Goal: Task Accomplishment & Management: Complete application form

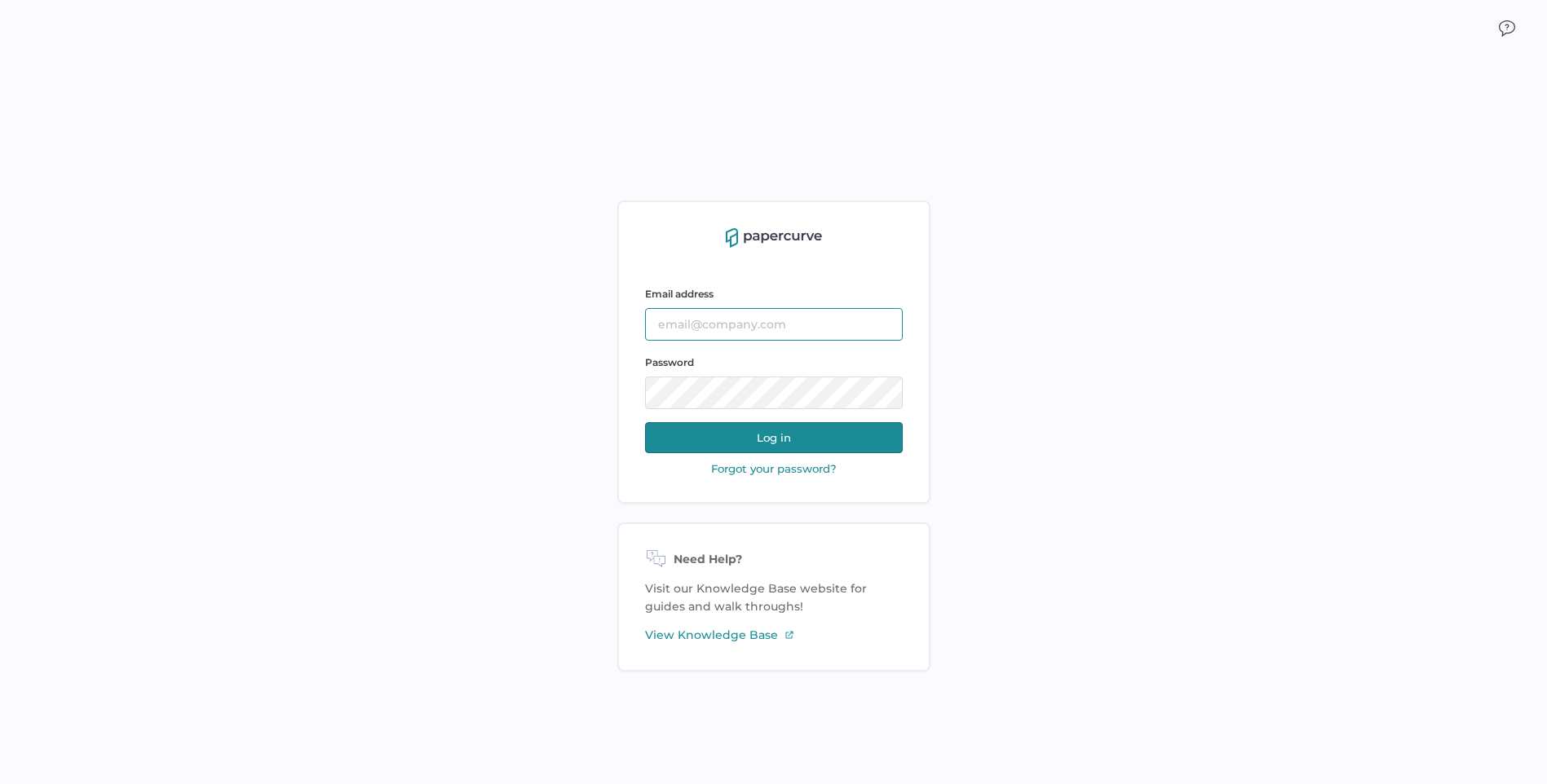
click at [693, 323] on input "text" at bounding box center [774, 324] width 258 height 32
type input "[EMAIL_ADDRESS][DOMAIN_NAME]"
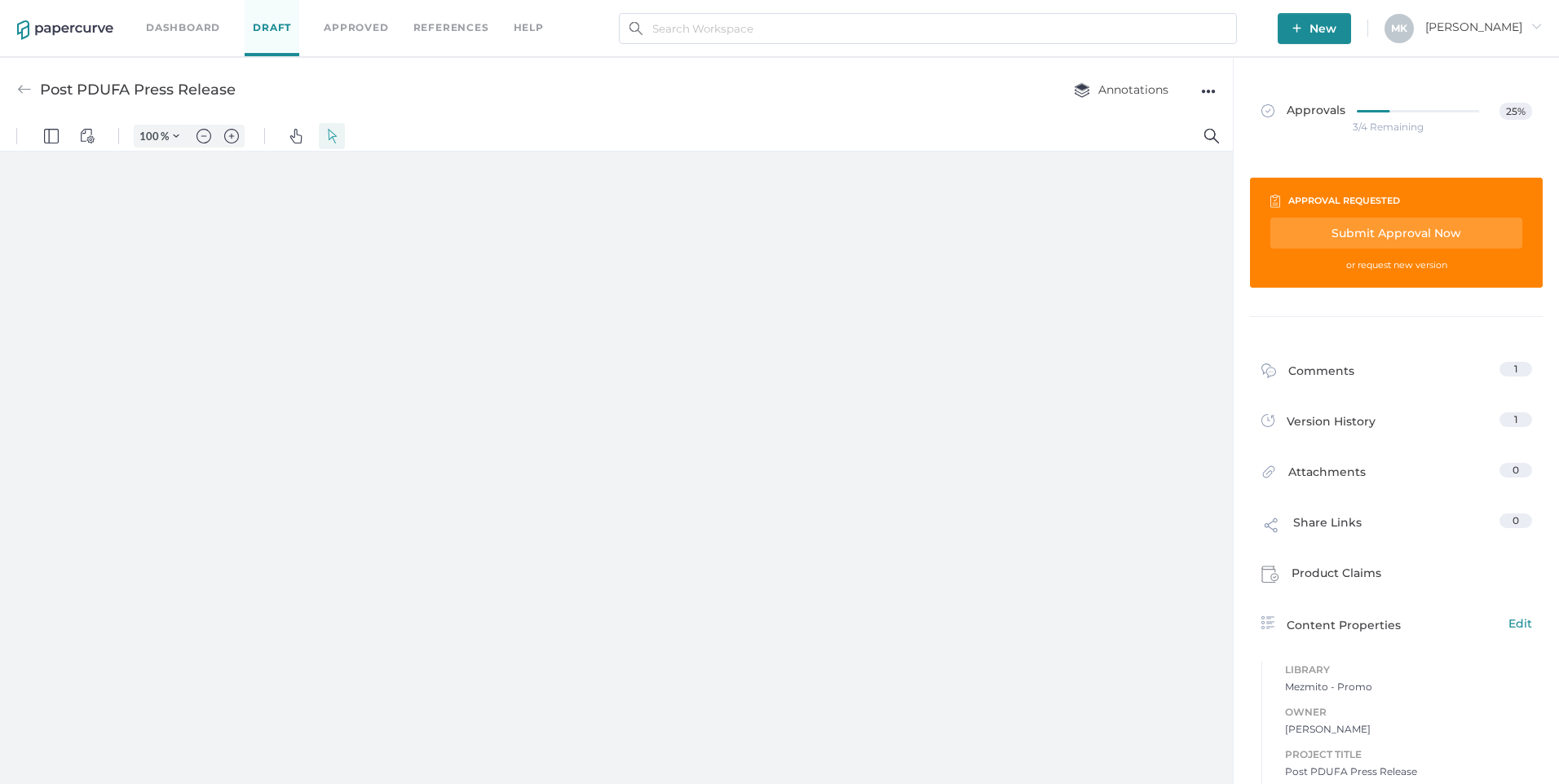
type input "161"
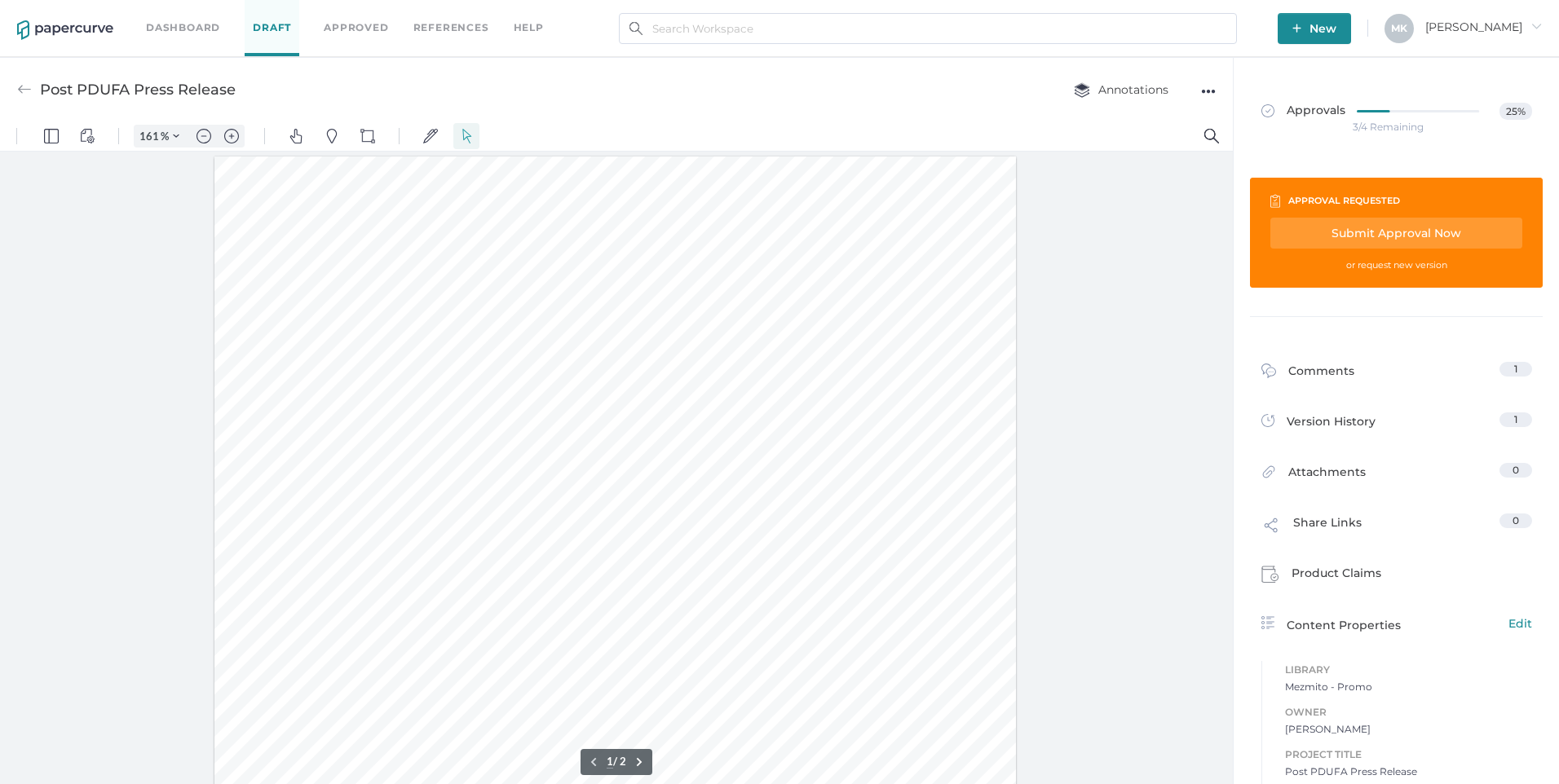
scroll to position [2, 0]
click at [177, 22] on link "Dashboard" at bounding box center [183, 27] width 74 height 18
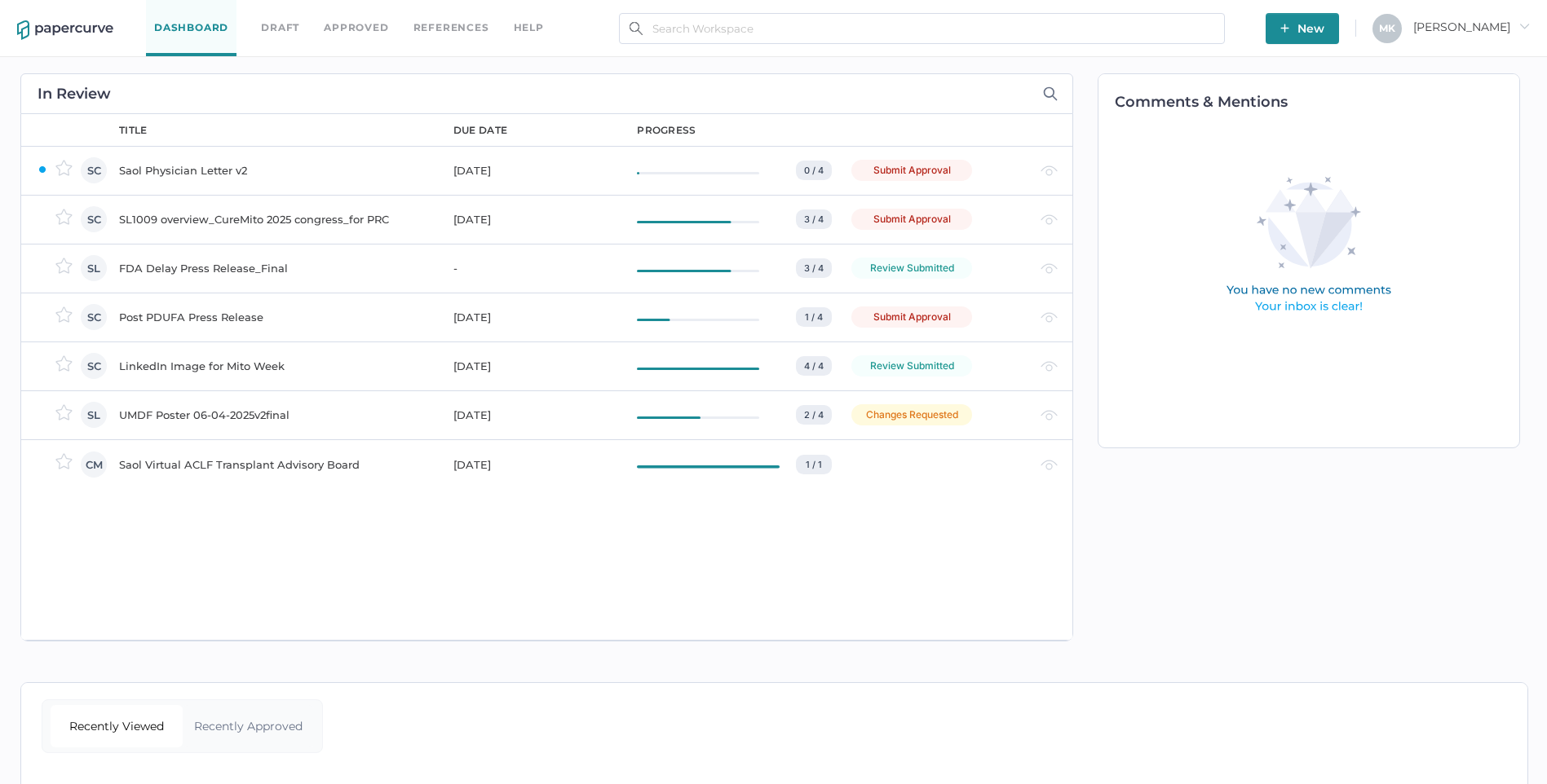
click at [191, 264] on div "FDA Delay Press Release_Final" at bounding box center [276, 268] width 314 height 20
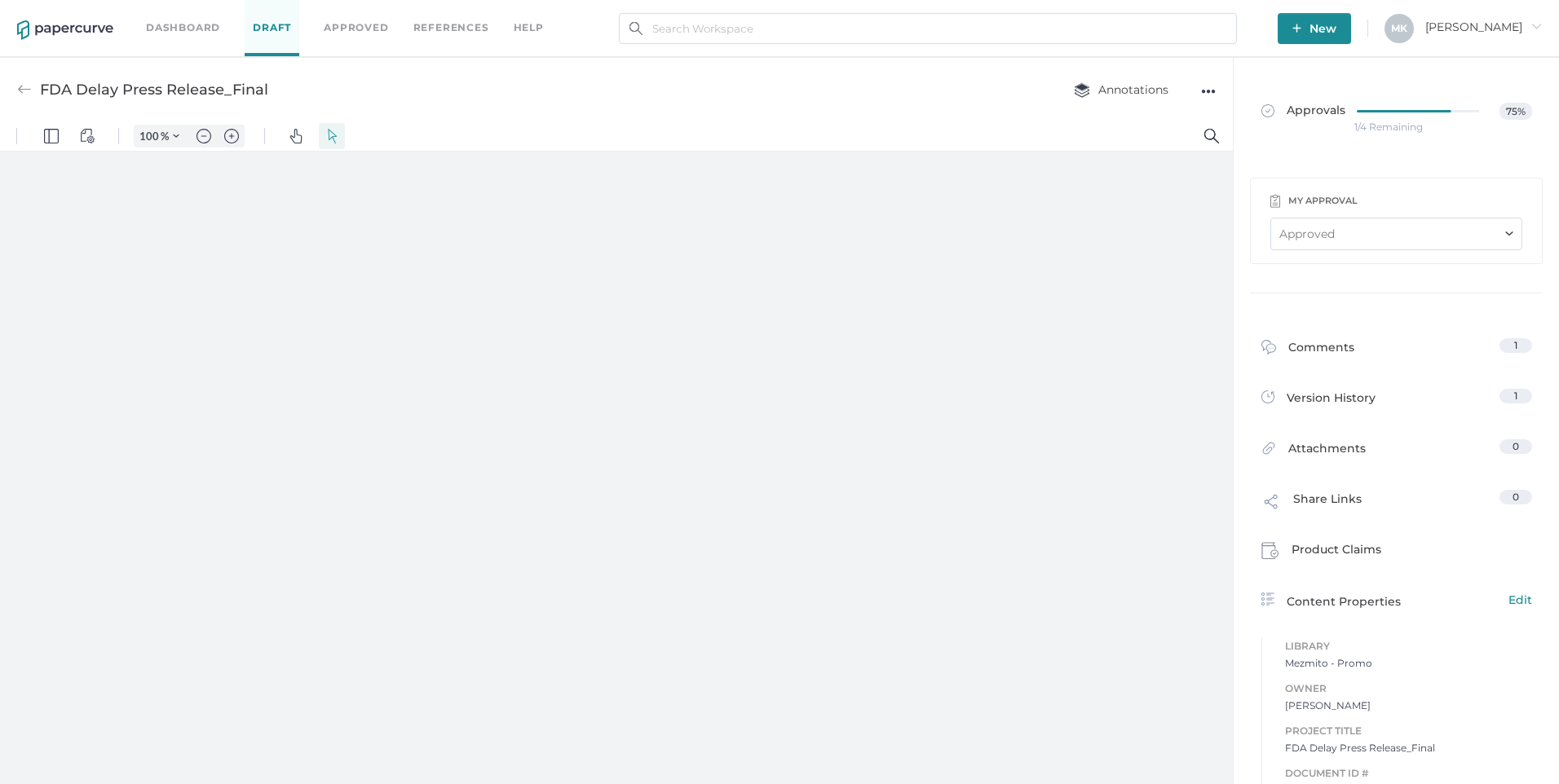
type input "161"
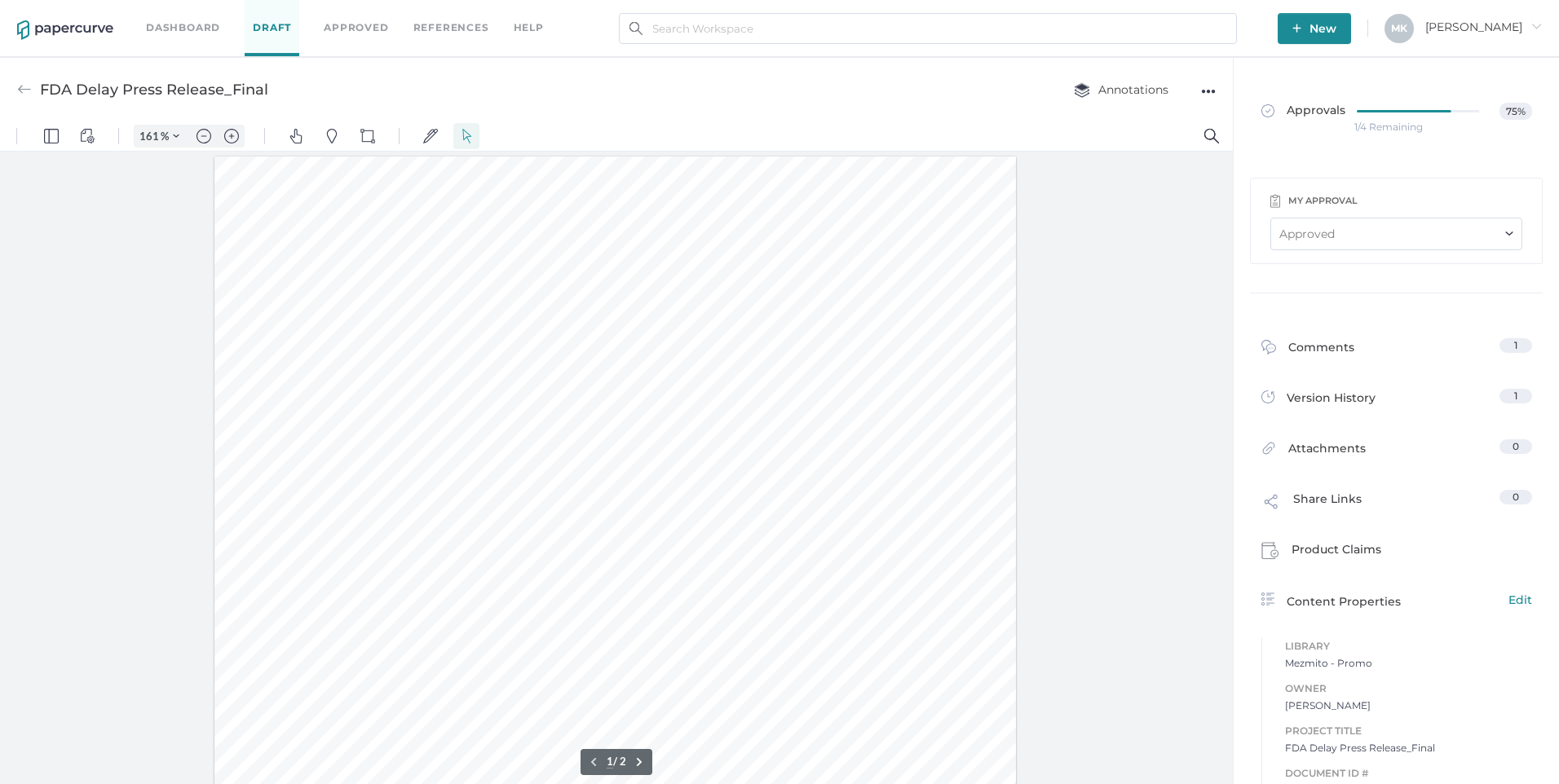
scroll to position [2, 0]
click at [194, 23] on link "Dashboard" at bounding box center [183, 27] width 74 height 18
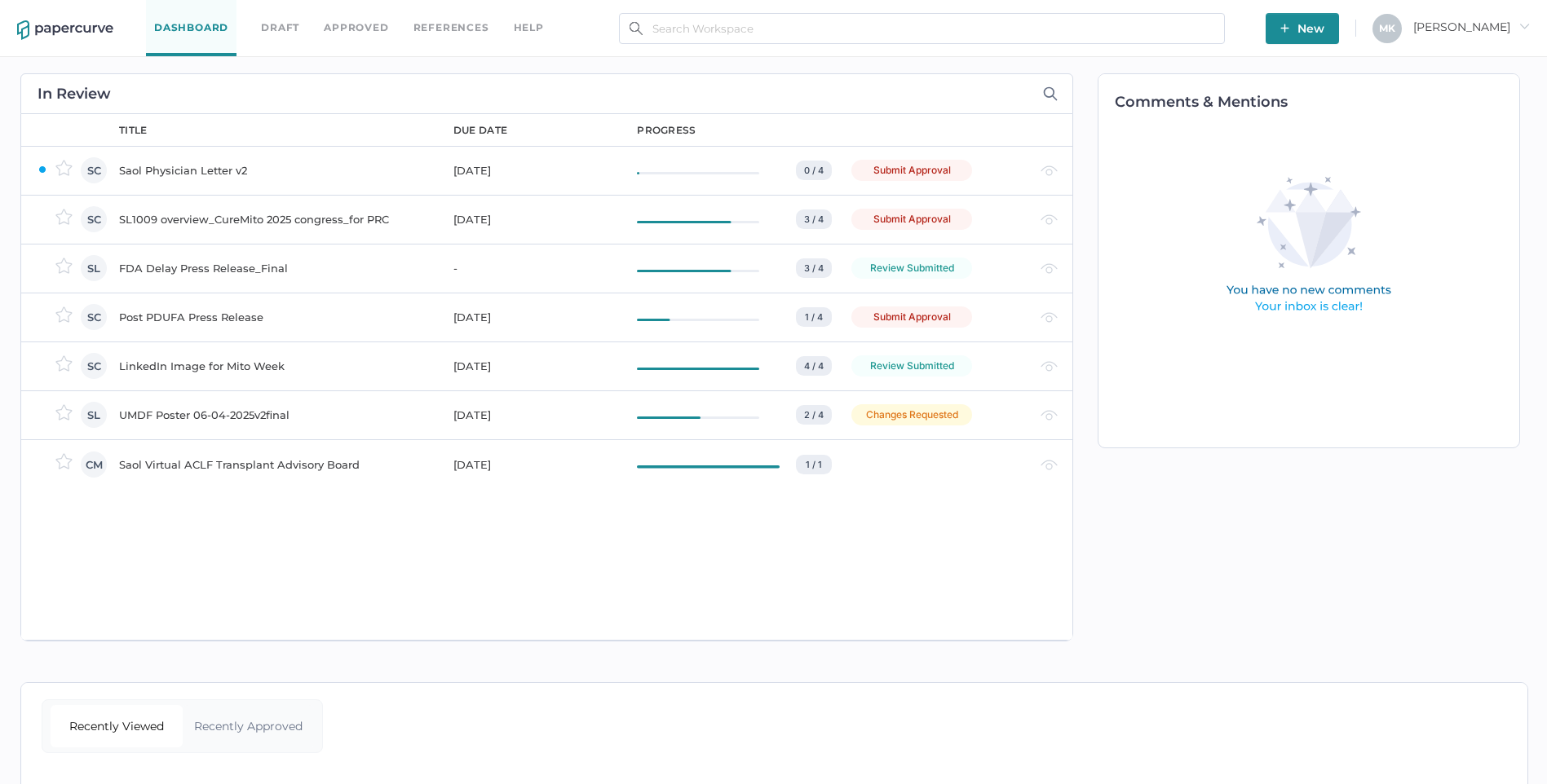
click at [221, 215] on div "SL1009 overview_CureMito 2025 congress_for PRC" at bounding box center [276, 220] width 314 height 20
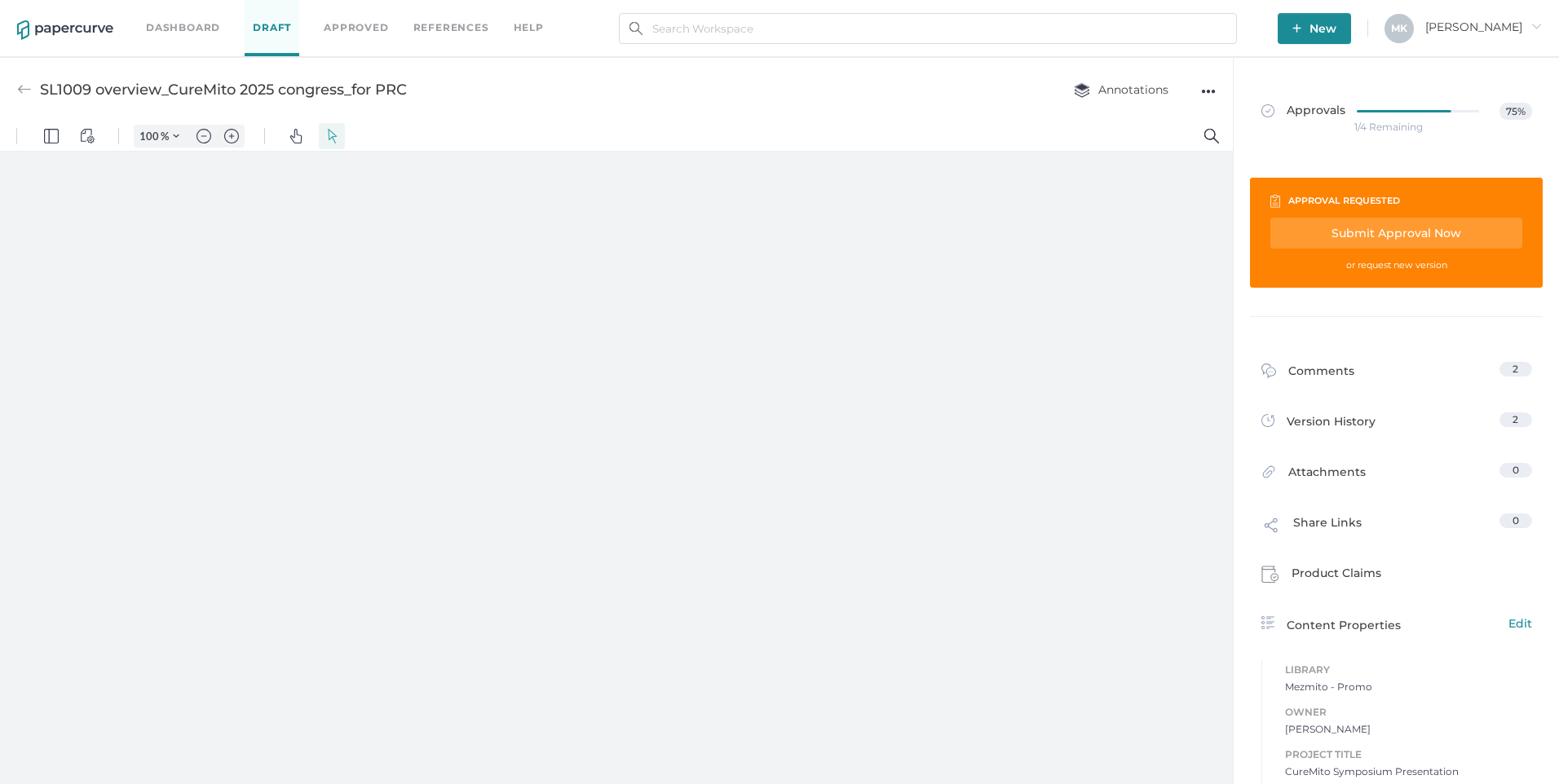
type input "161"
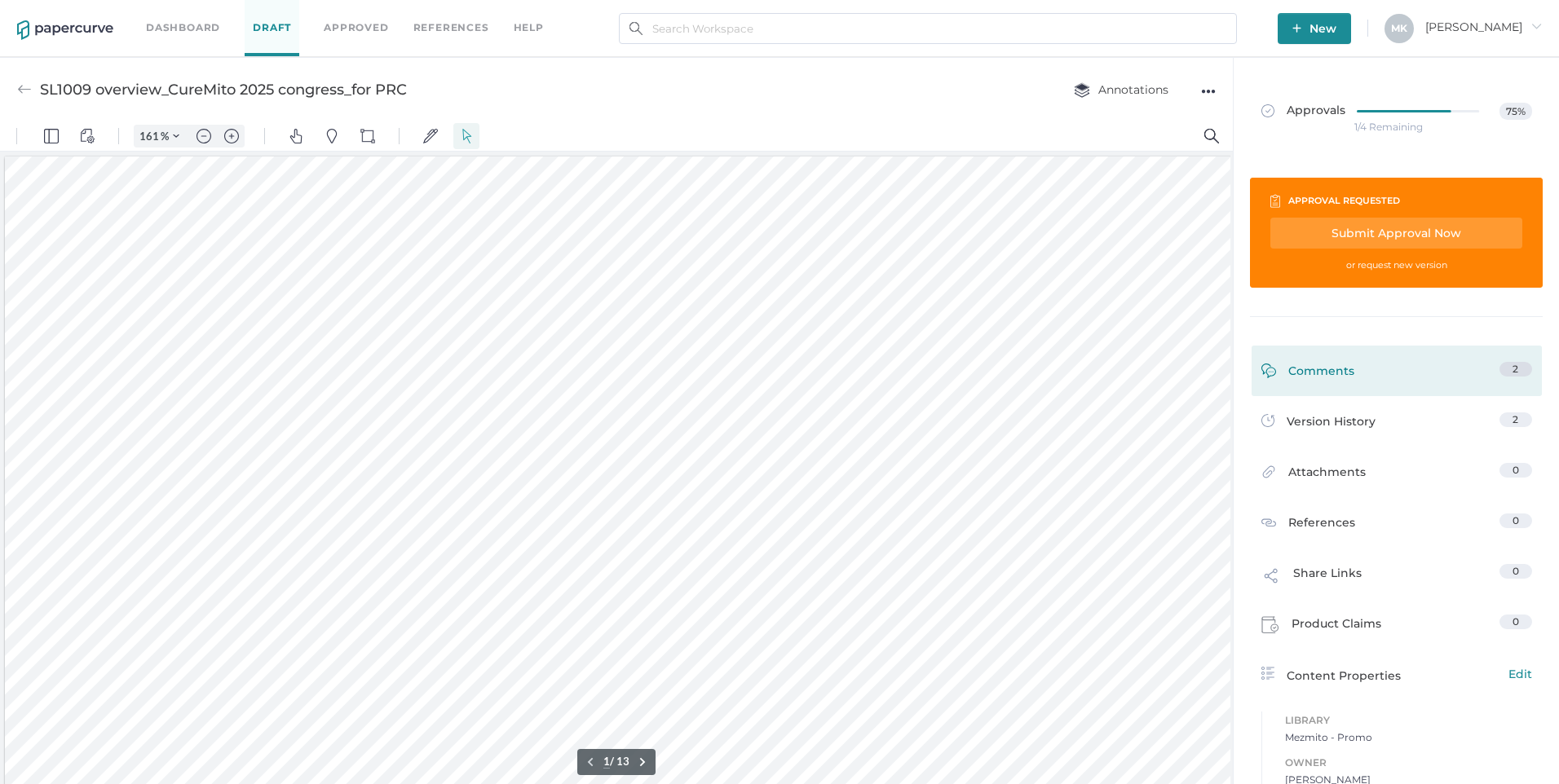
click at [1477, 122] on div "2" at bounding box center [1367, 82] width 220 height 79
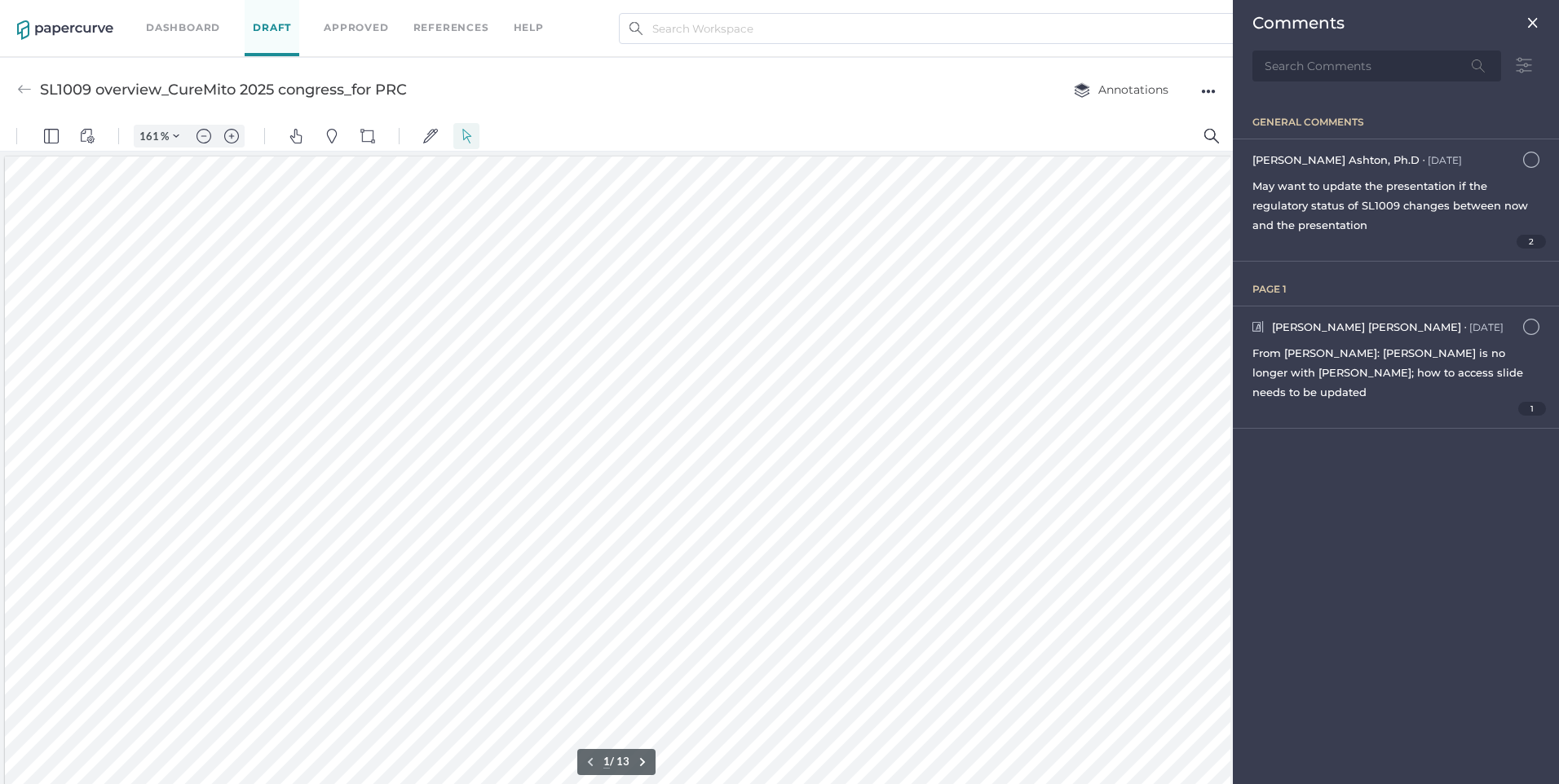
scroll to position [8, 0]
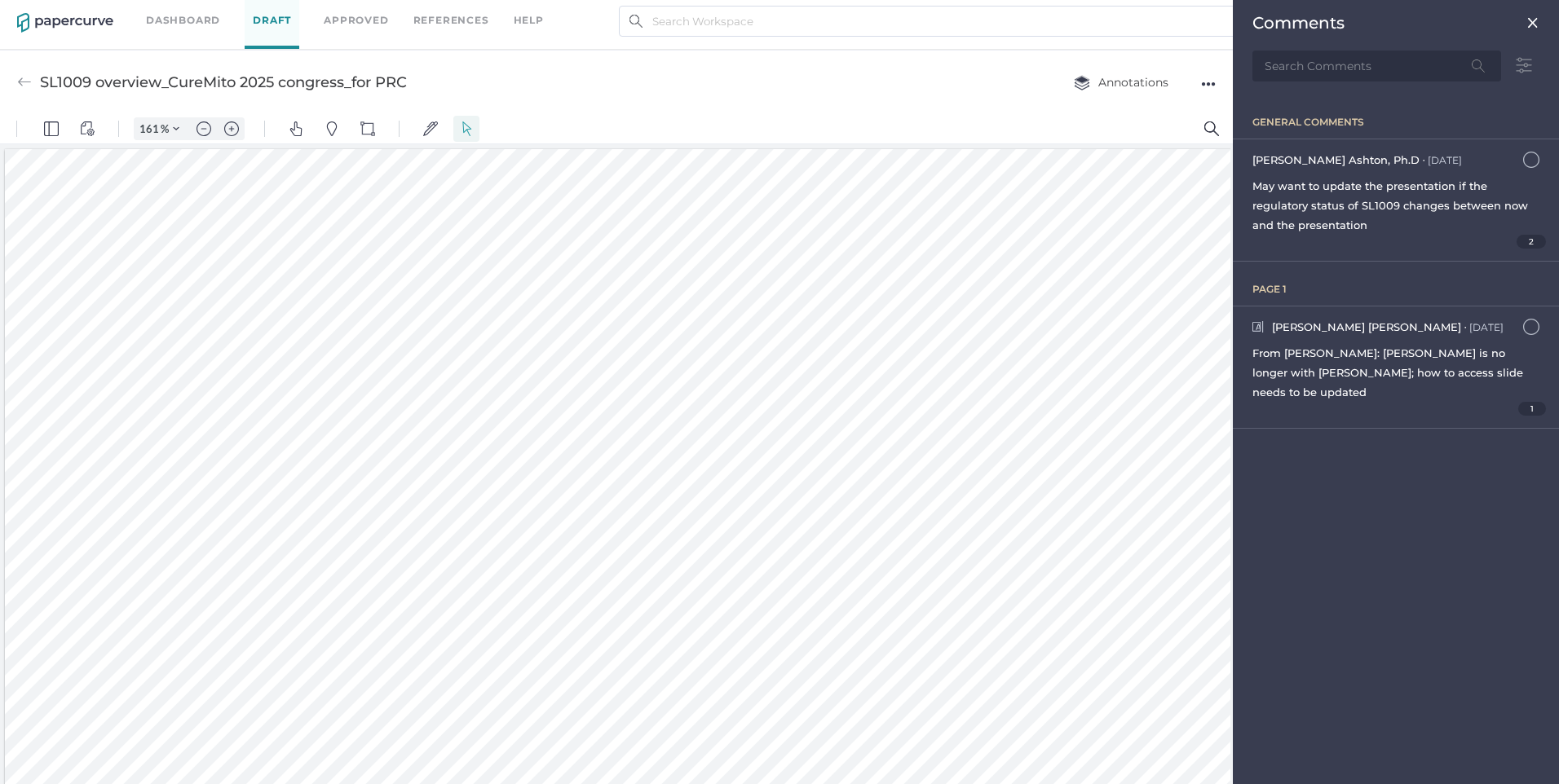
click at [827, 115] on div at bounding box center [839, 129] width 709 height 29
click at [32, 731] on div "Comments" at bounding box center [22, 740] width 18 height 18
click at [165, 762] on img at bounding box center [86, 762] width 158 height 1
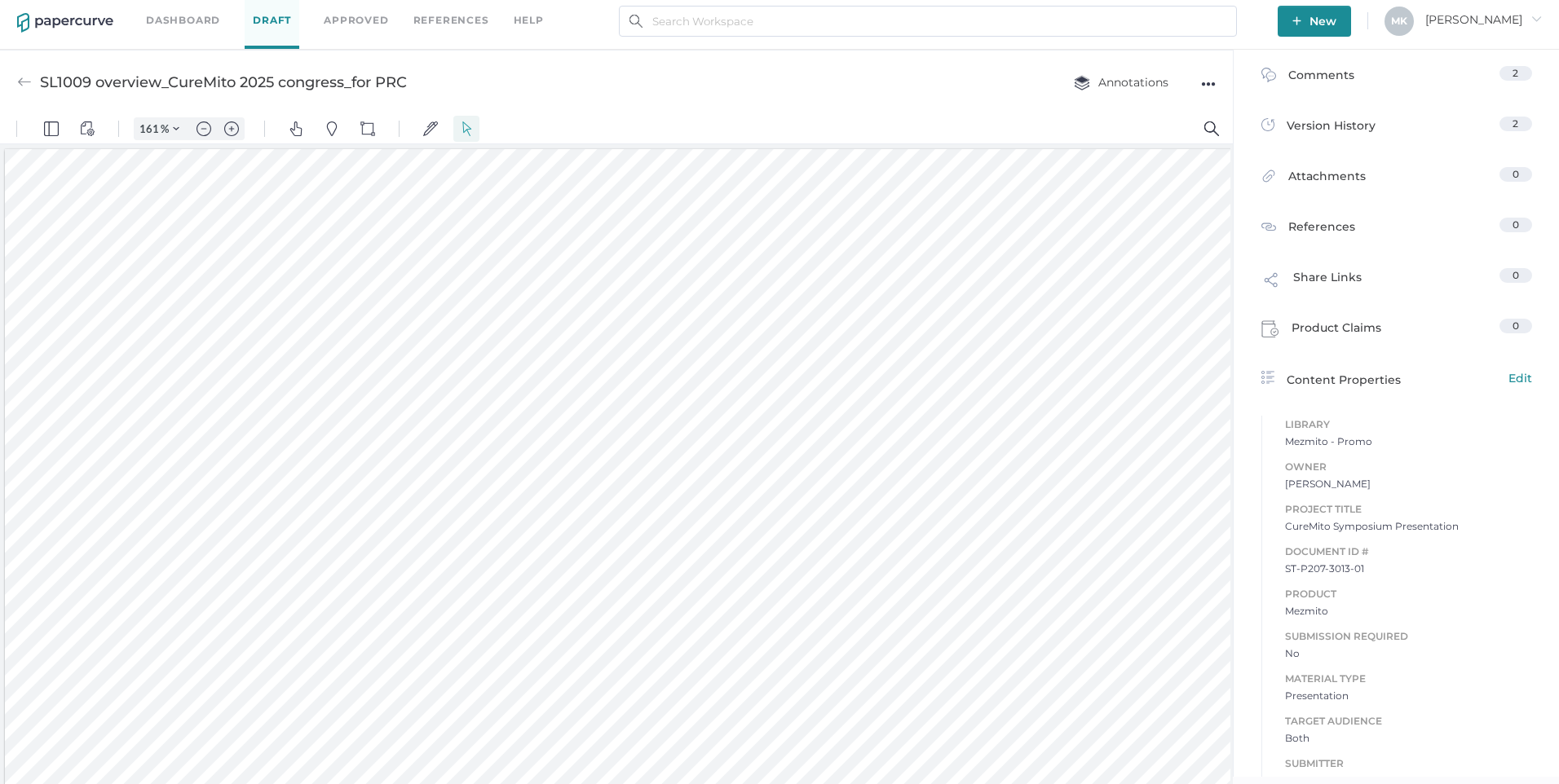
scroll to position [0, 0]
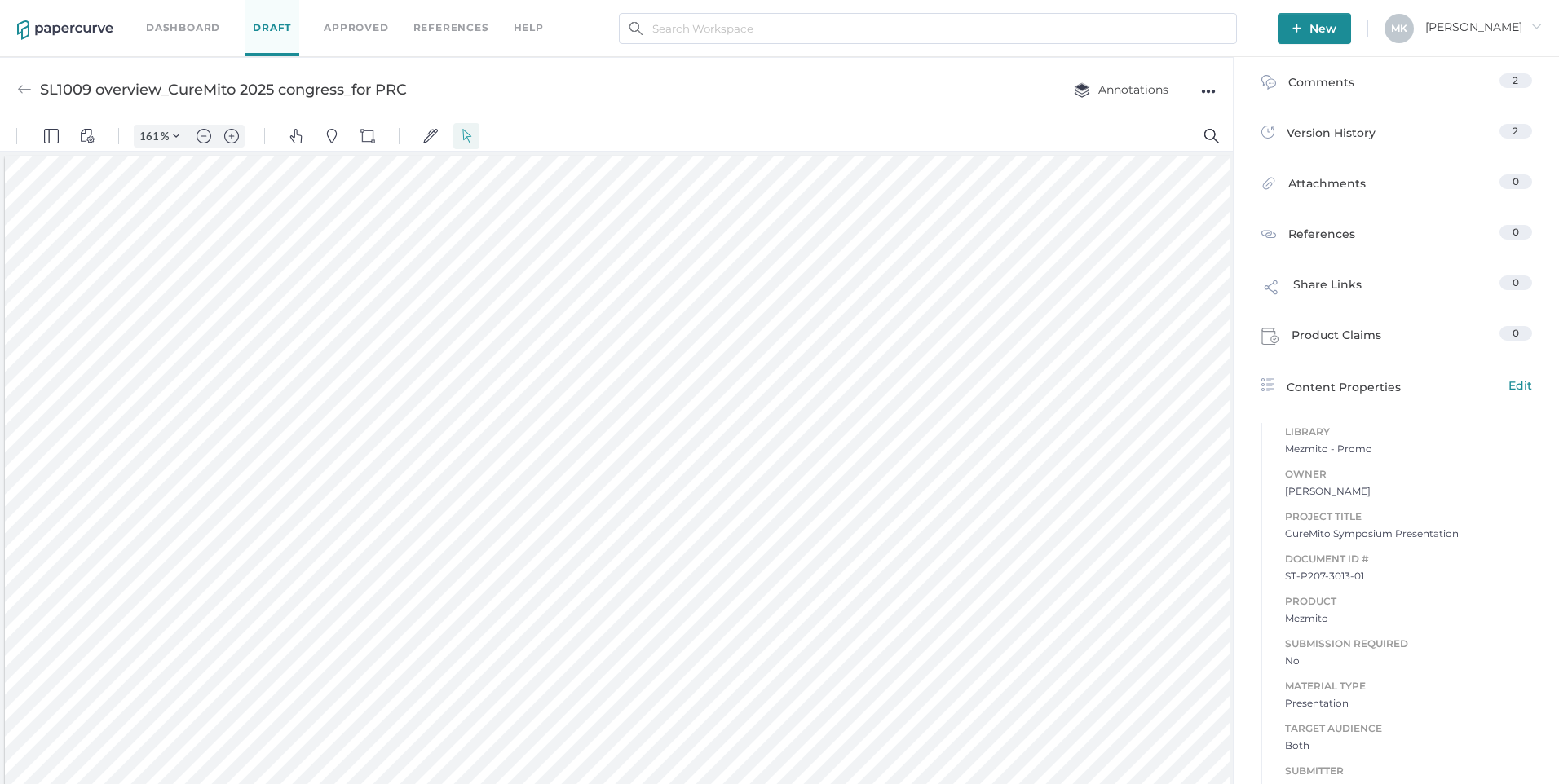
click at [1045, 198] on div at bounding box center [633, 510] width 1257 height 707
click at [264, 25] on link "Draft" at bounding box center [272, 28] width 55 height 57
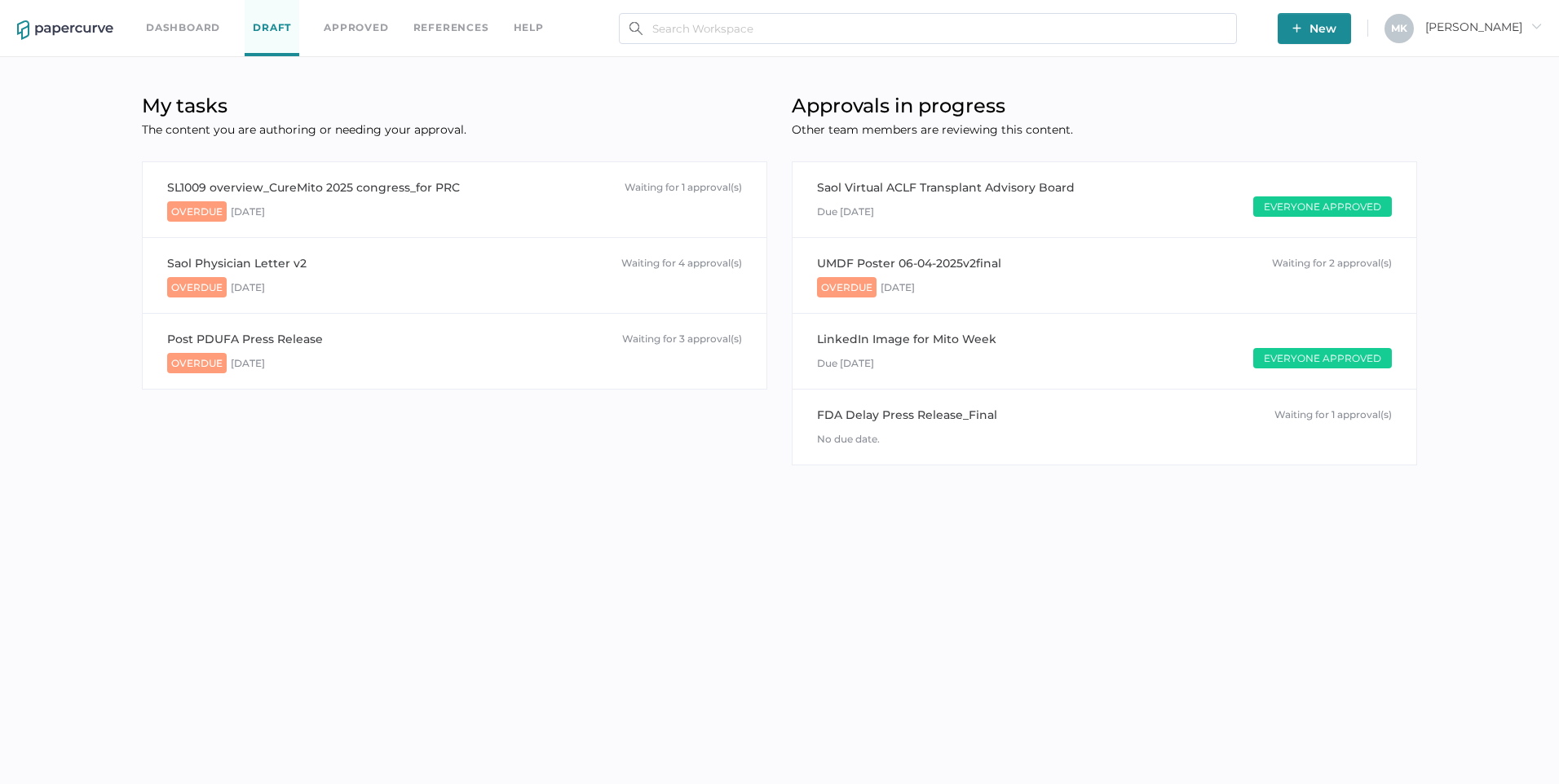
click at [169, 21] on link "Dashboard" at bounding box center [183, 27] width 74 height 18
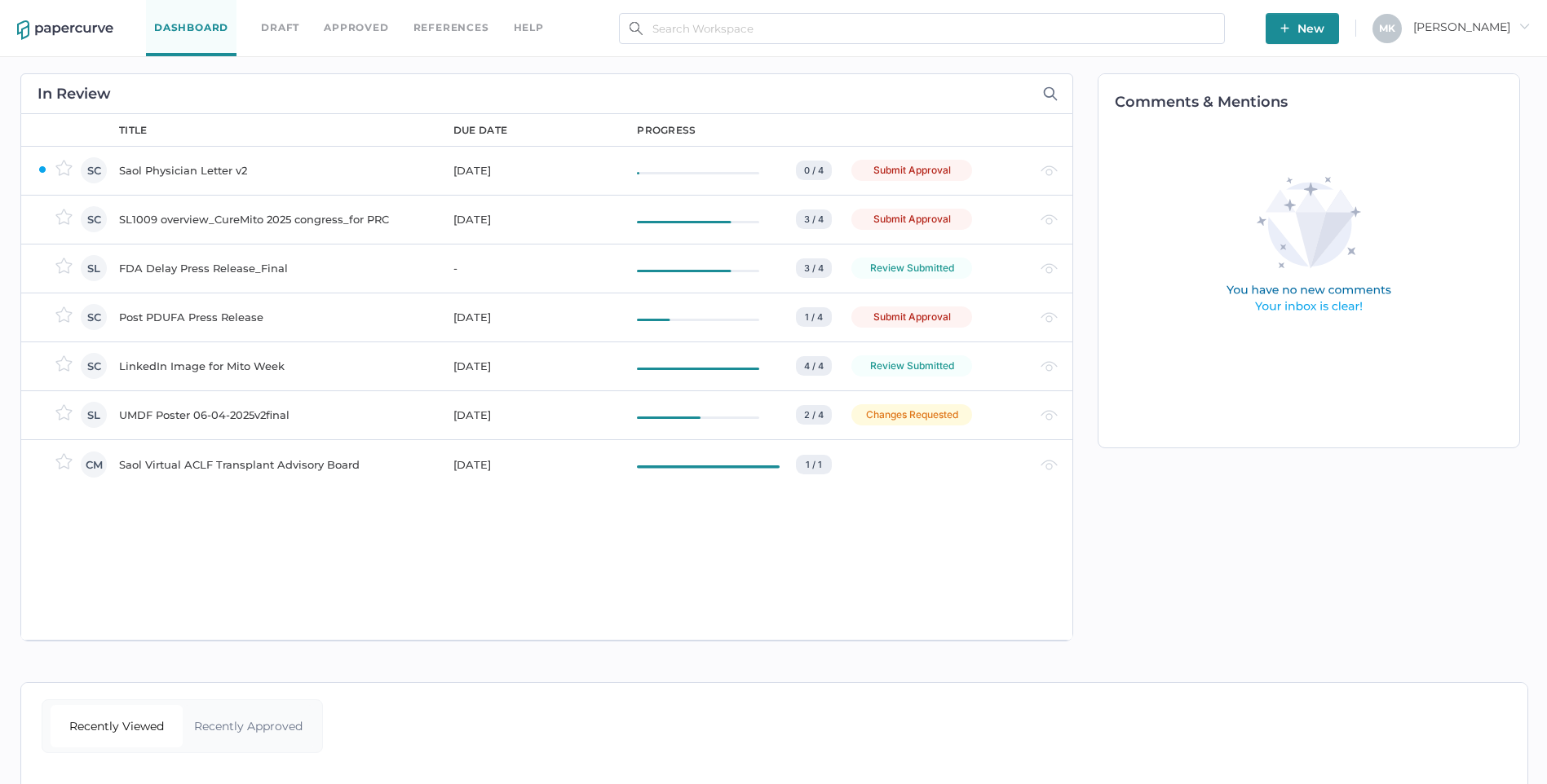
click at [963, 219] on div "Submit Approval" at bounding box center [911, 220] width 121 height 21
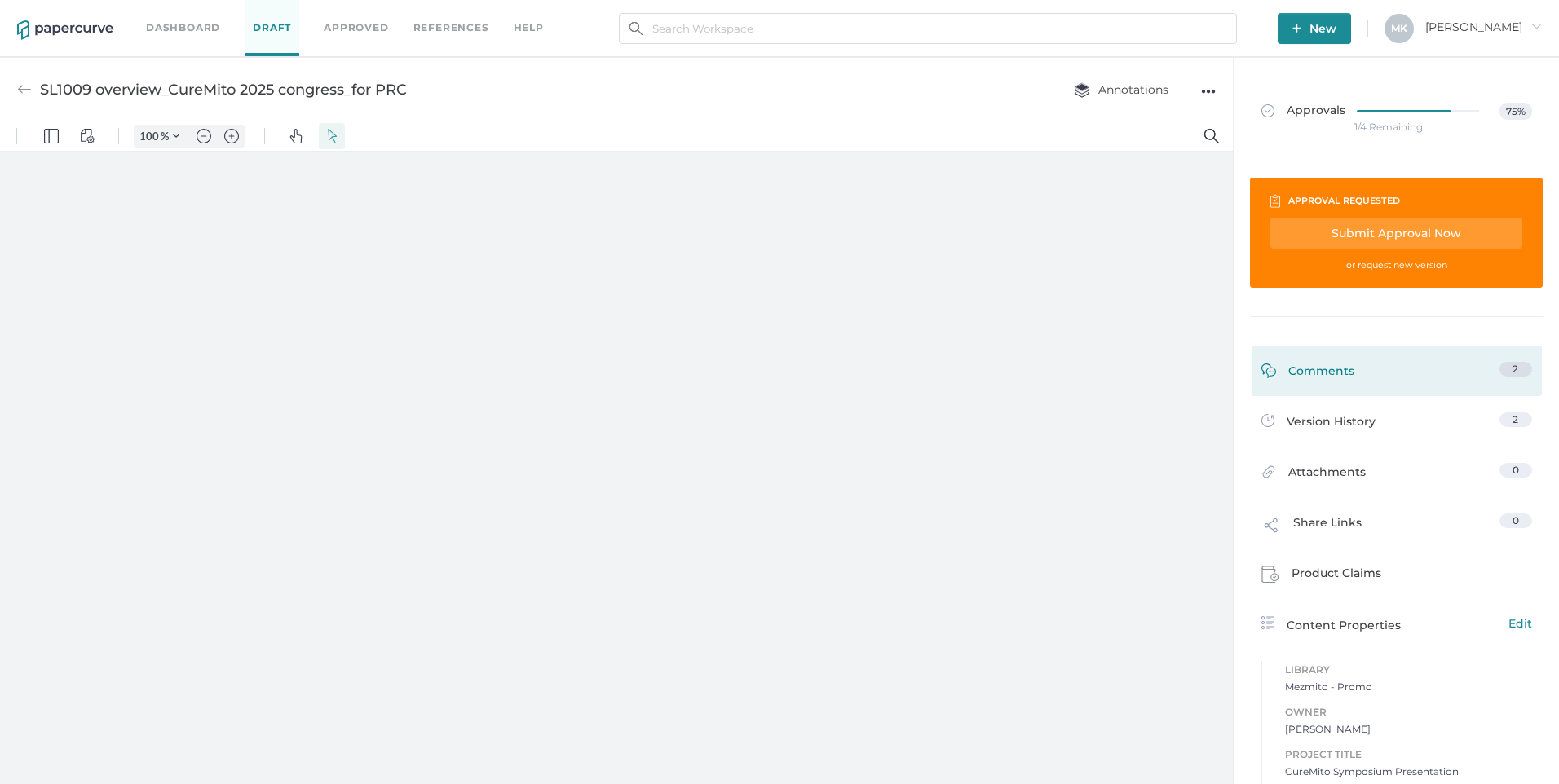
type input "161"
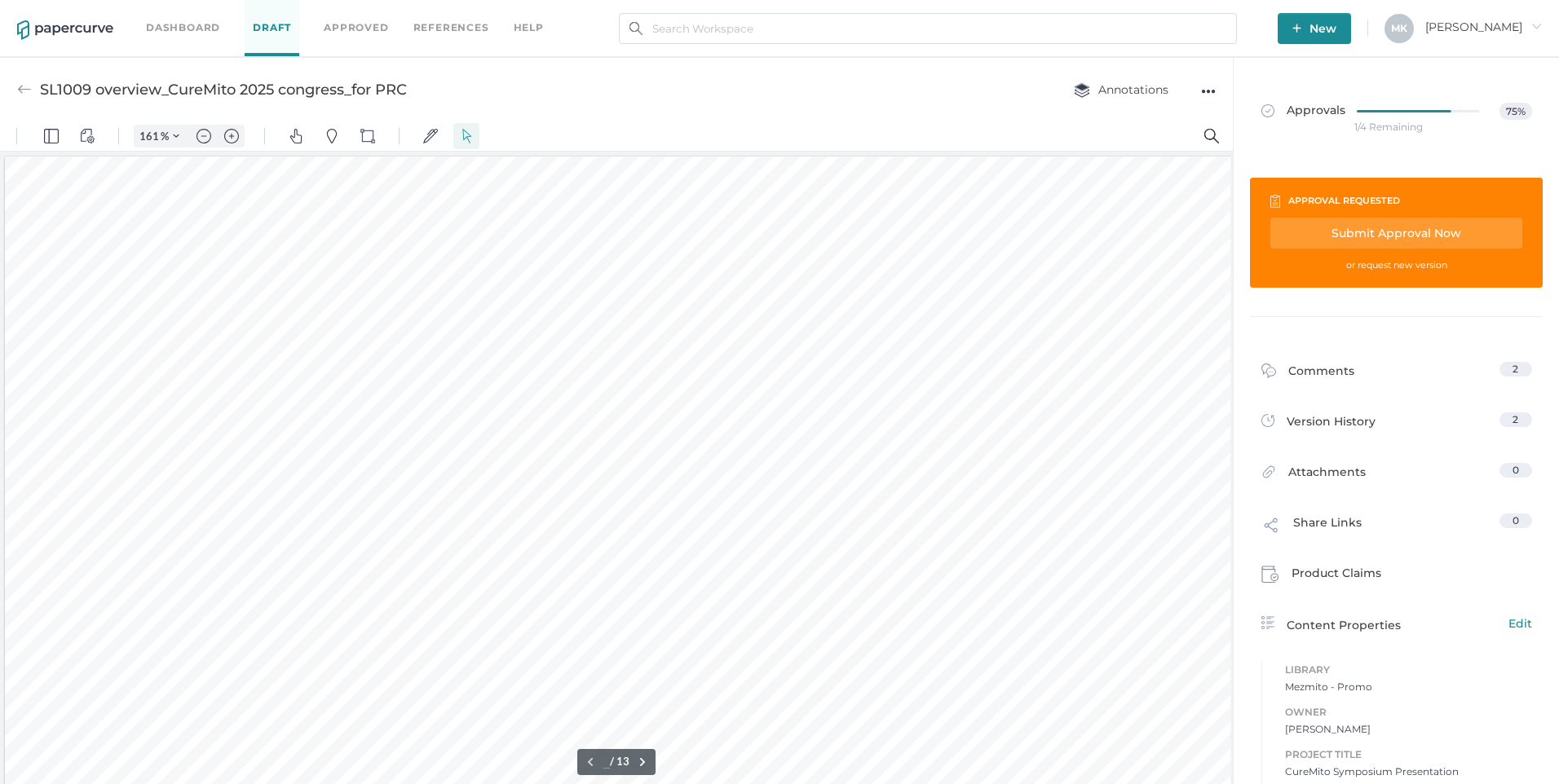
type input "1"
click at [75, 683] on div "Submit Approval Now" at bounding box center [56, 689] width 37 height 13
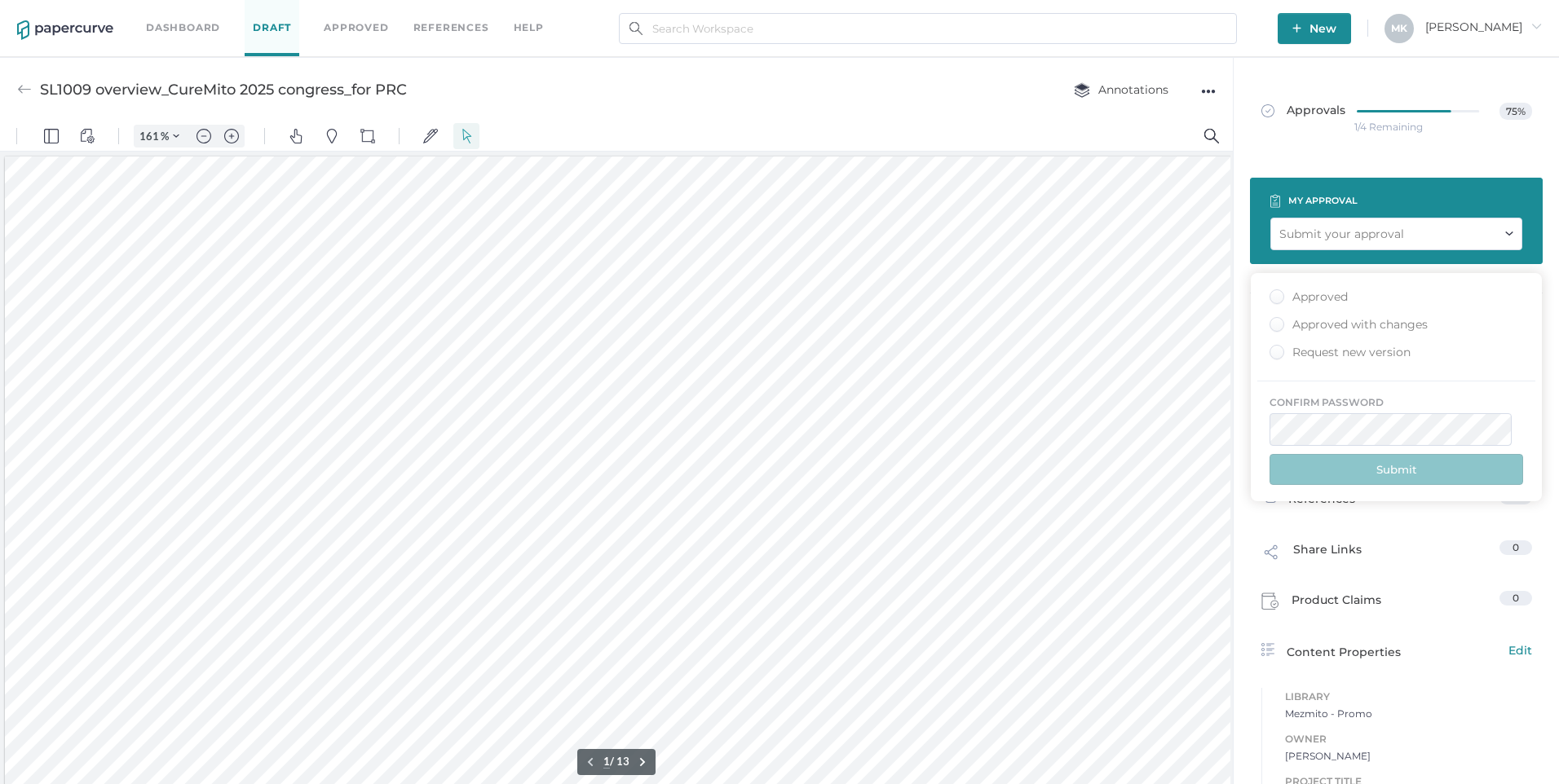
click at [1339, 332] on div "Approved with changes" at bounding box center [1349, 325] width 158 height 16
click at [0, 0] on input "Approved with changes" at bounding box center [0, 0] width 0 height 0
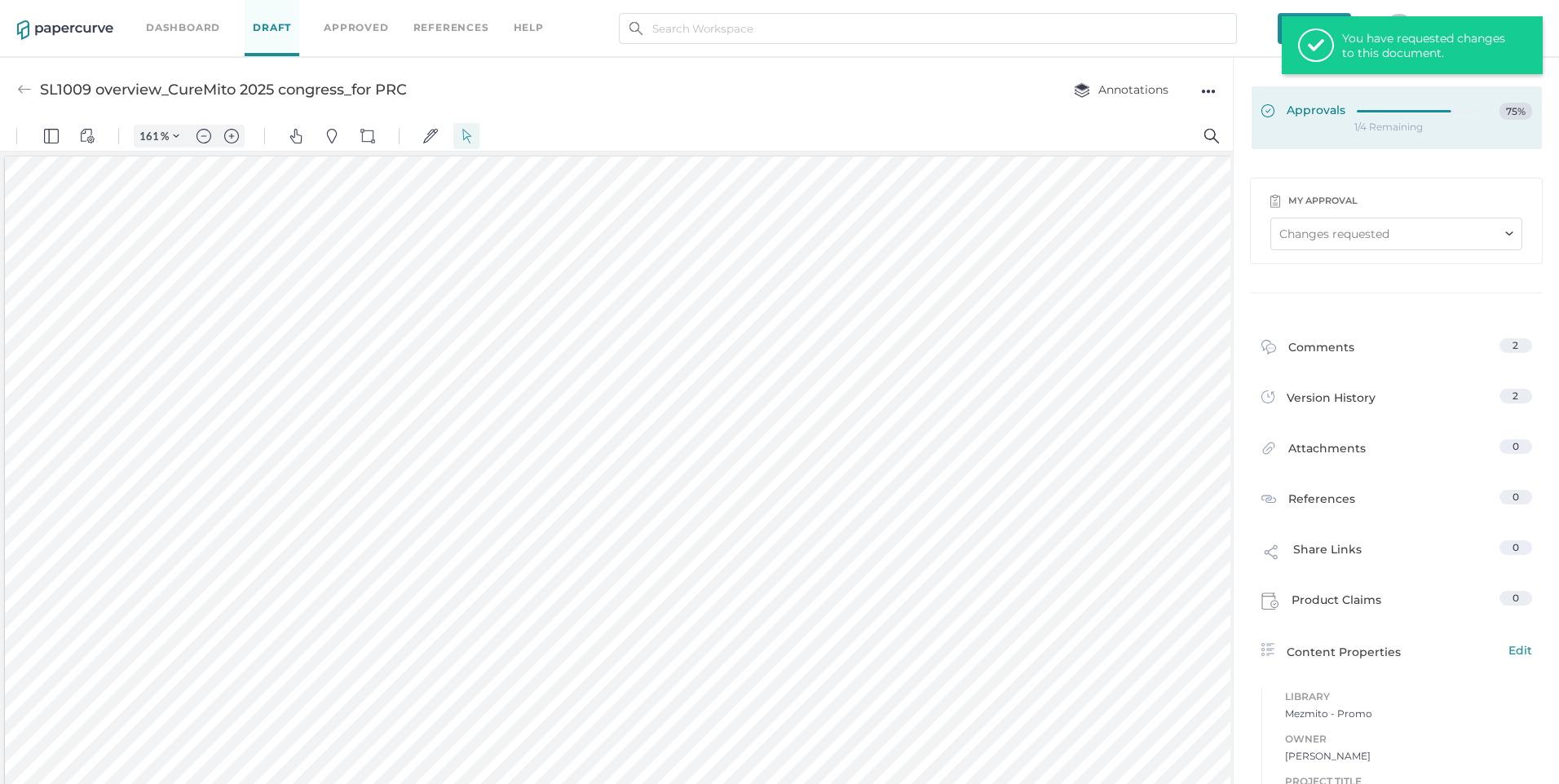
click at [1231, 74] on span "Approvals" at bounding box center [1145, 56] width 173 height 36
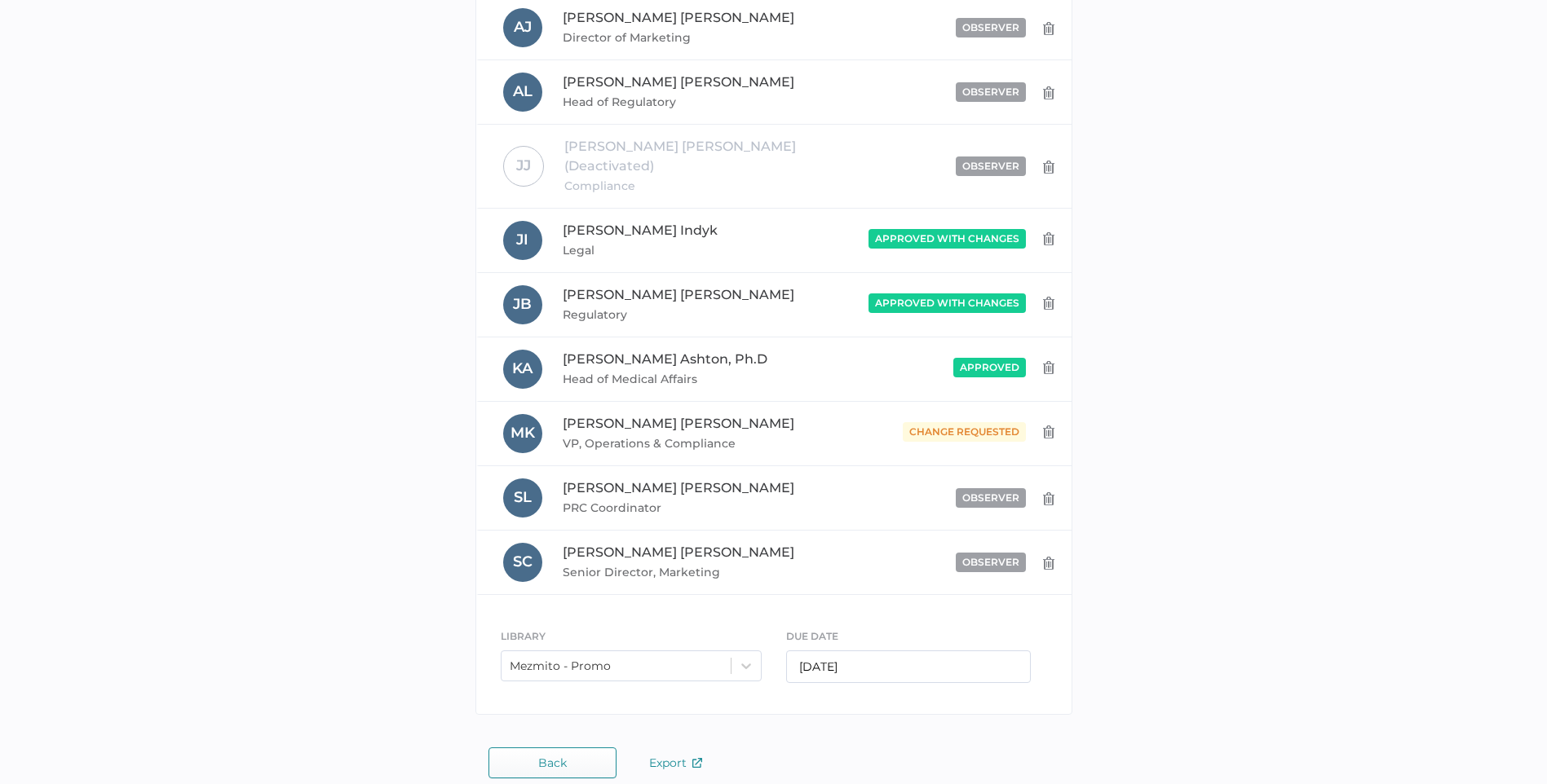
scroll to position [484, 0]
